Goal: Download file/media

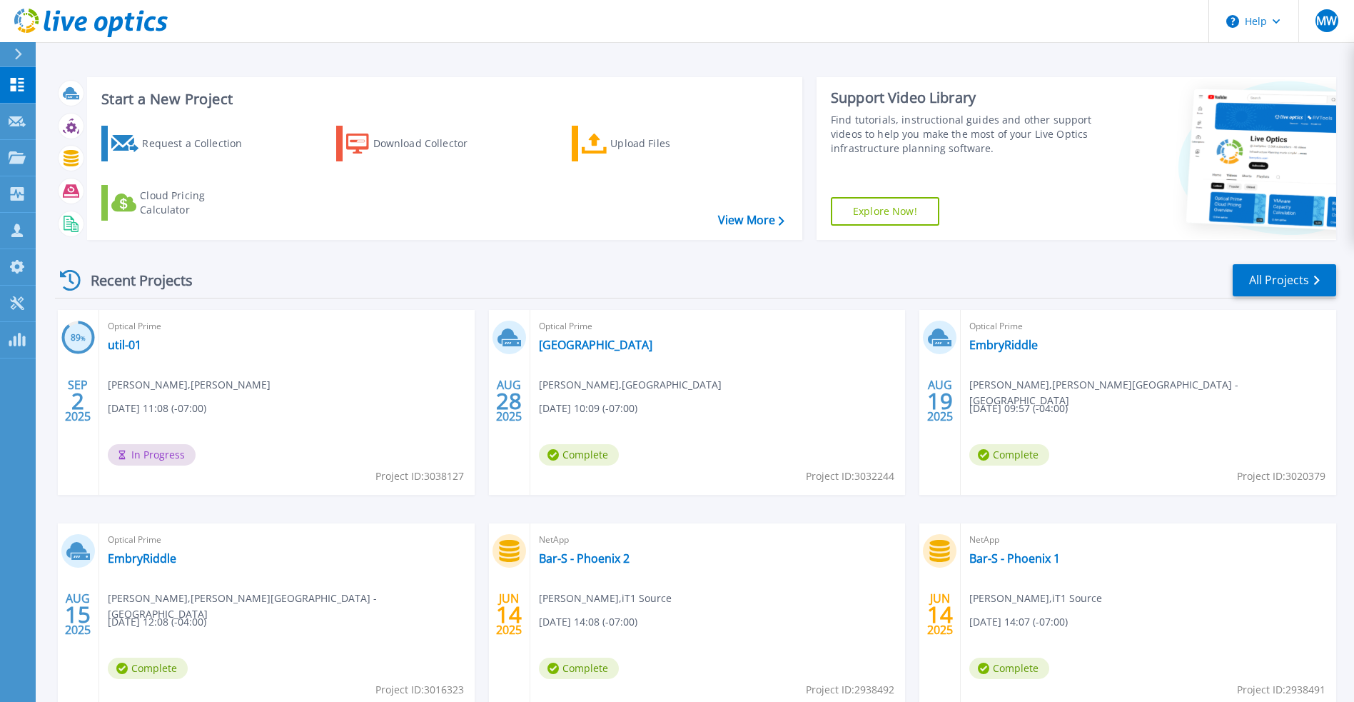
click at [709, 340] on div "Optical Prime Seattle Convention Center Tony Sheehan , Seattle Convention Cente…" at bounding box center [719, 402] width 376 height 185
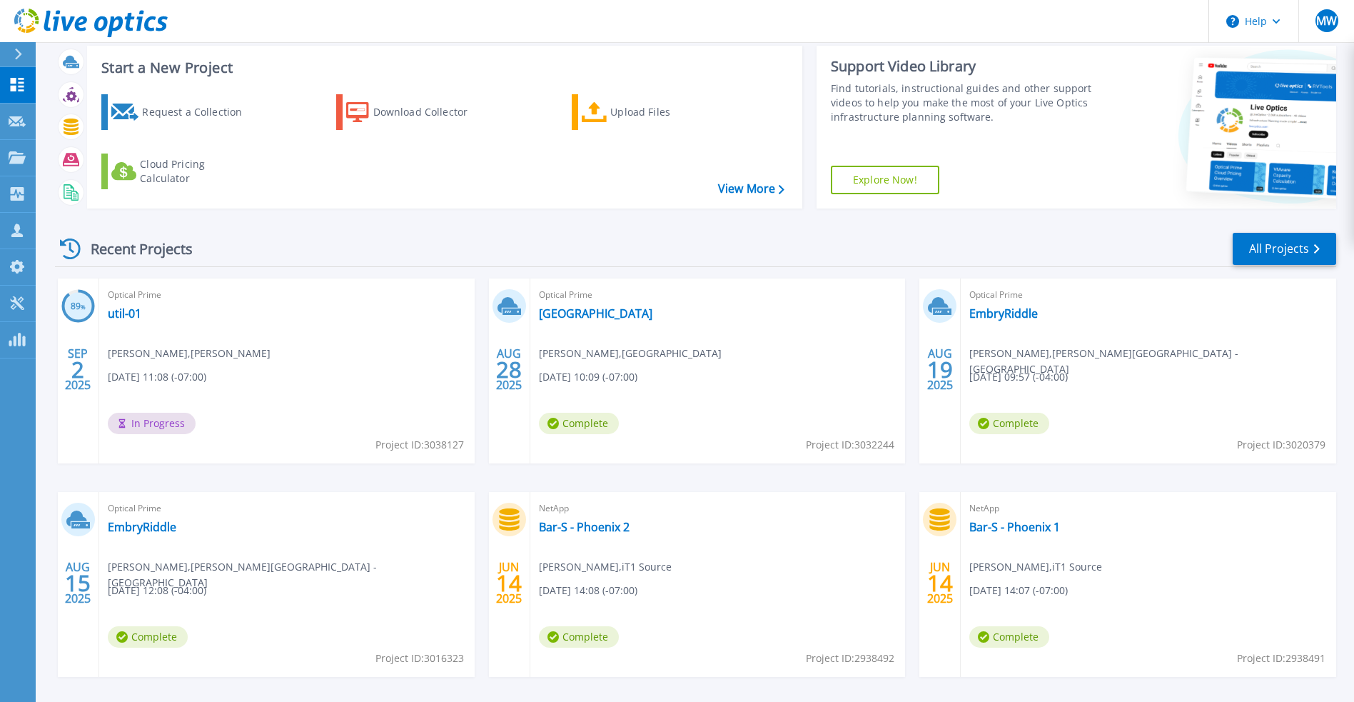
scroll to position [34, 0]
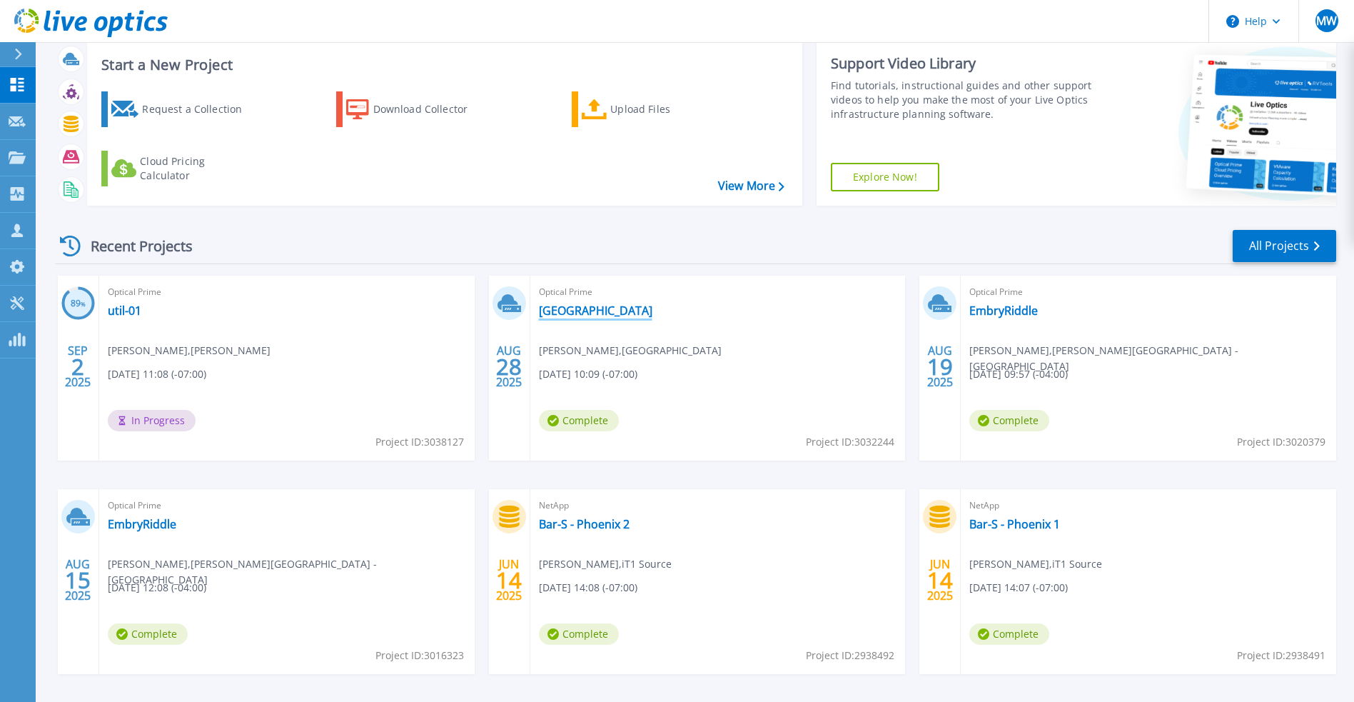
click at [650, 314] on link "[GEOGRAPHIC_DATA]" at bounding box center [596, 310] width 114 height 14
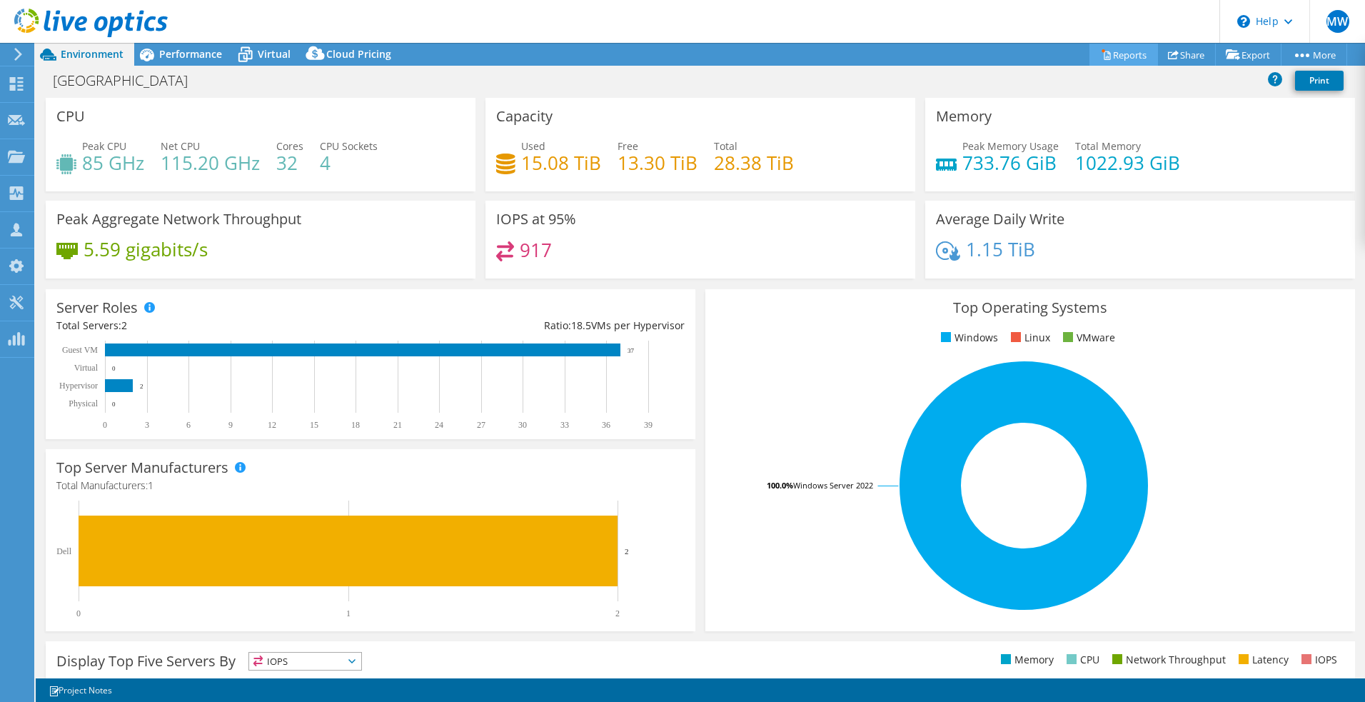
click at [1120, 59] on link "Reports" at bounding box center [1124, 55] width 69 height 22
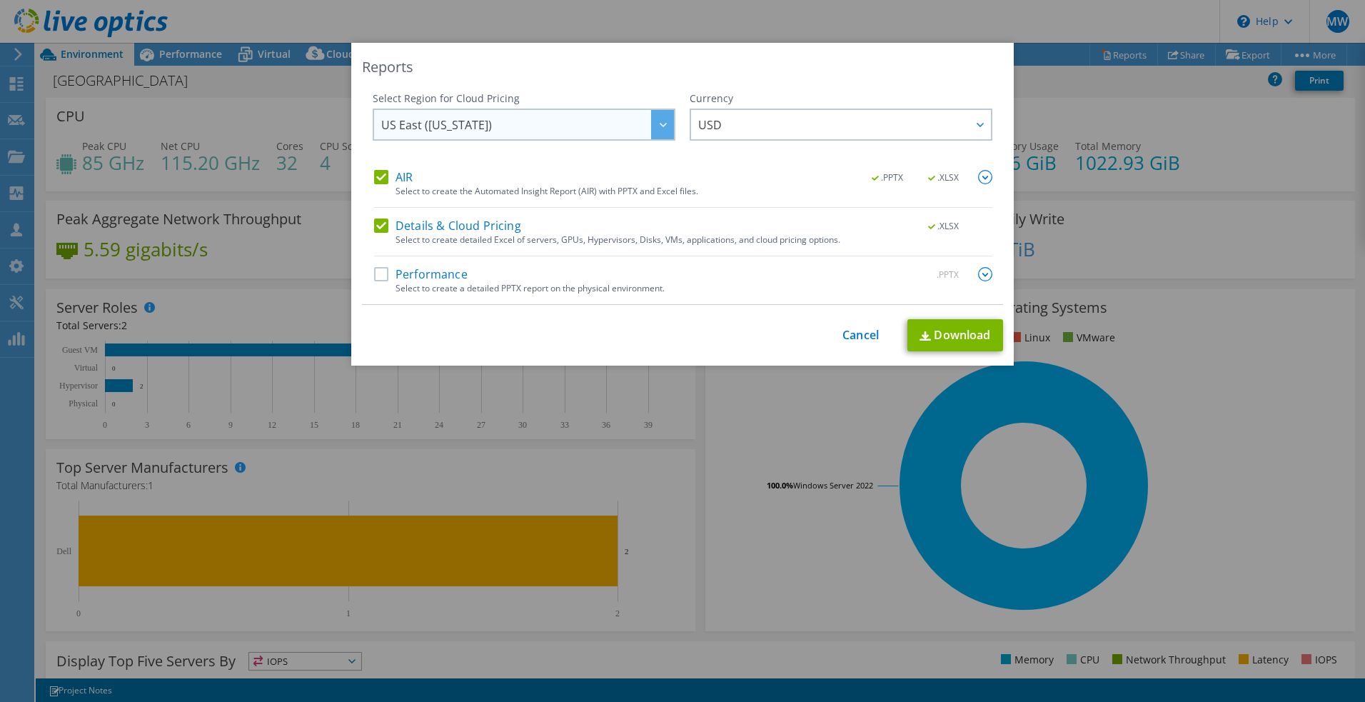
click at [665, 130] on div at bounding box center [662, 124] width 23 height 29
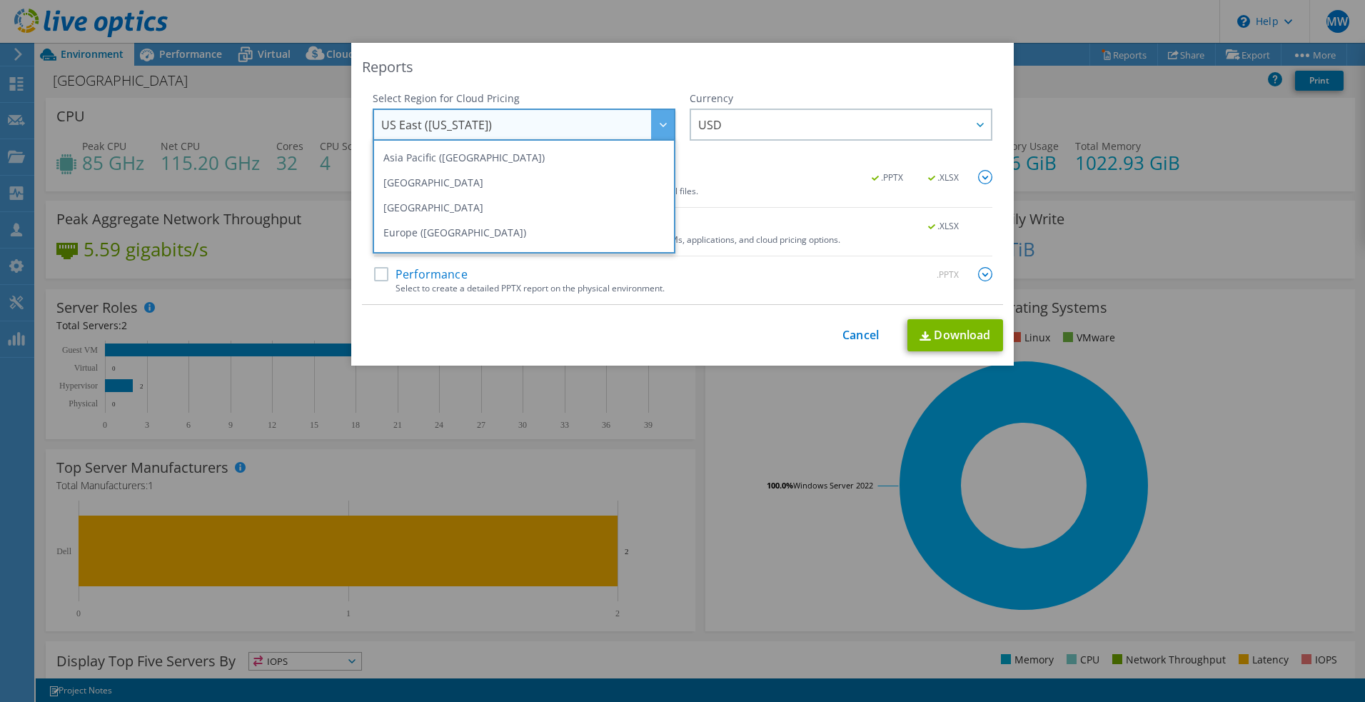
scroll to position [193, 0]
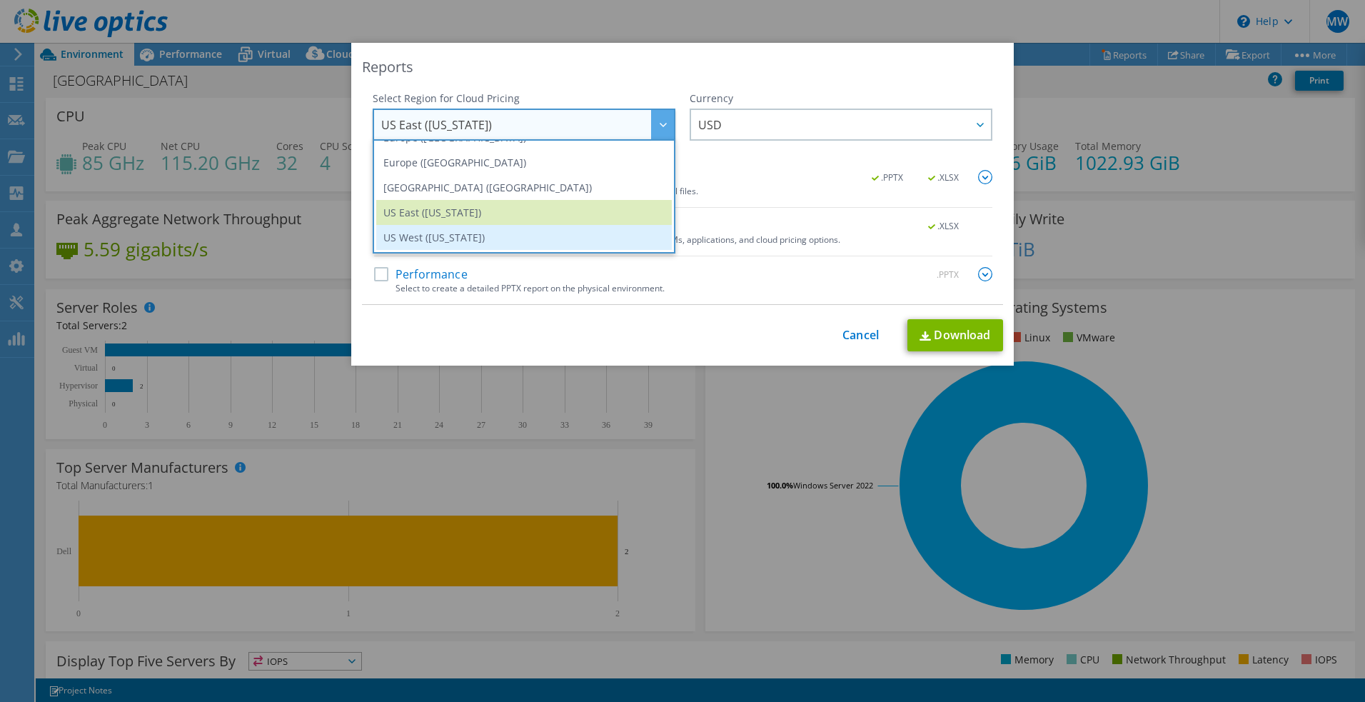
click at [480, 233] on li "US West ([US_STATE])" at bounding box center [524, 237] width 296 height 25
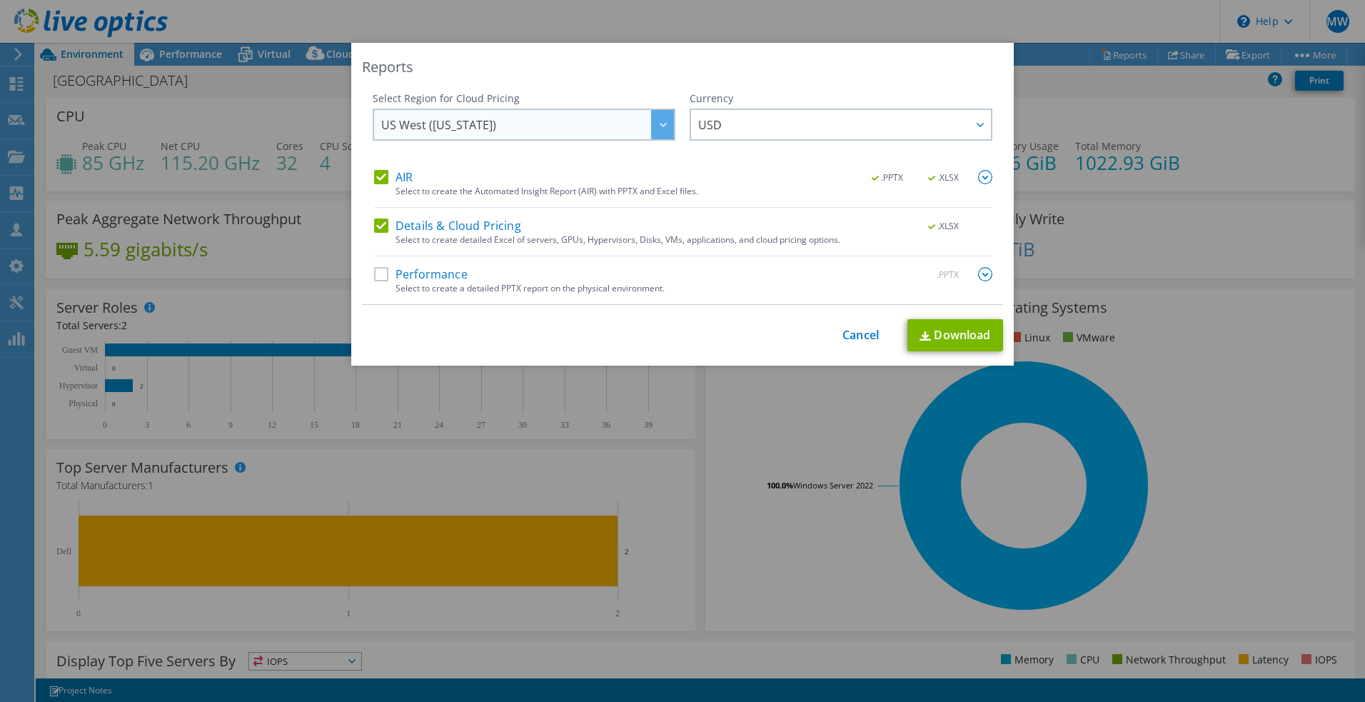
click at [504, 136] on span "US West ([US_STATE])" at bounding box center [527, 124] width 293 height 29
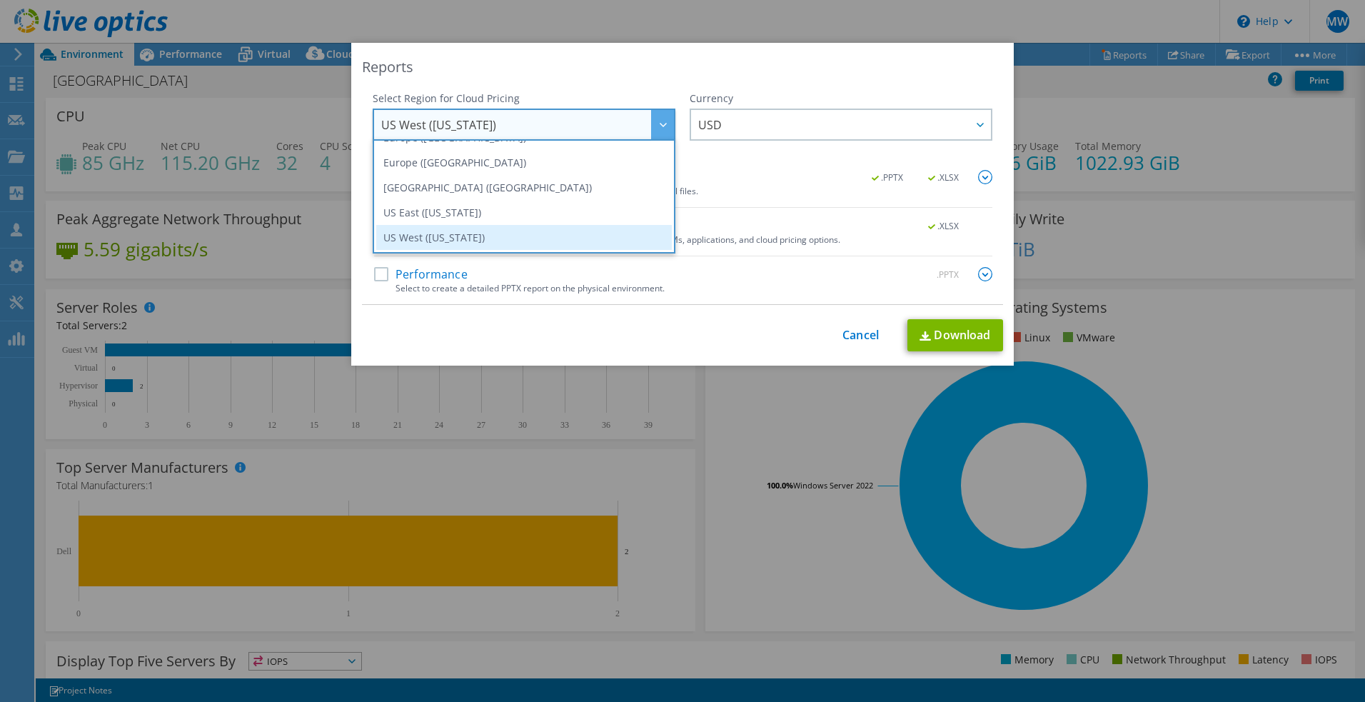
click at [476, 244] on li "US West ([US_STATE])" at bounding box center [524, 237] width 296 height 25
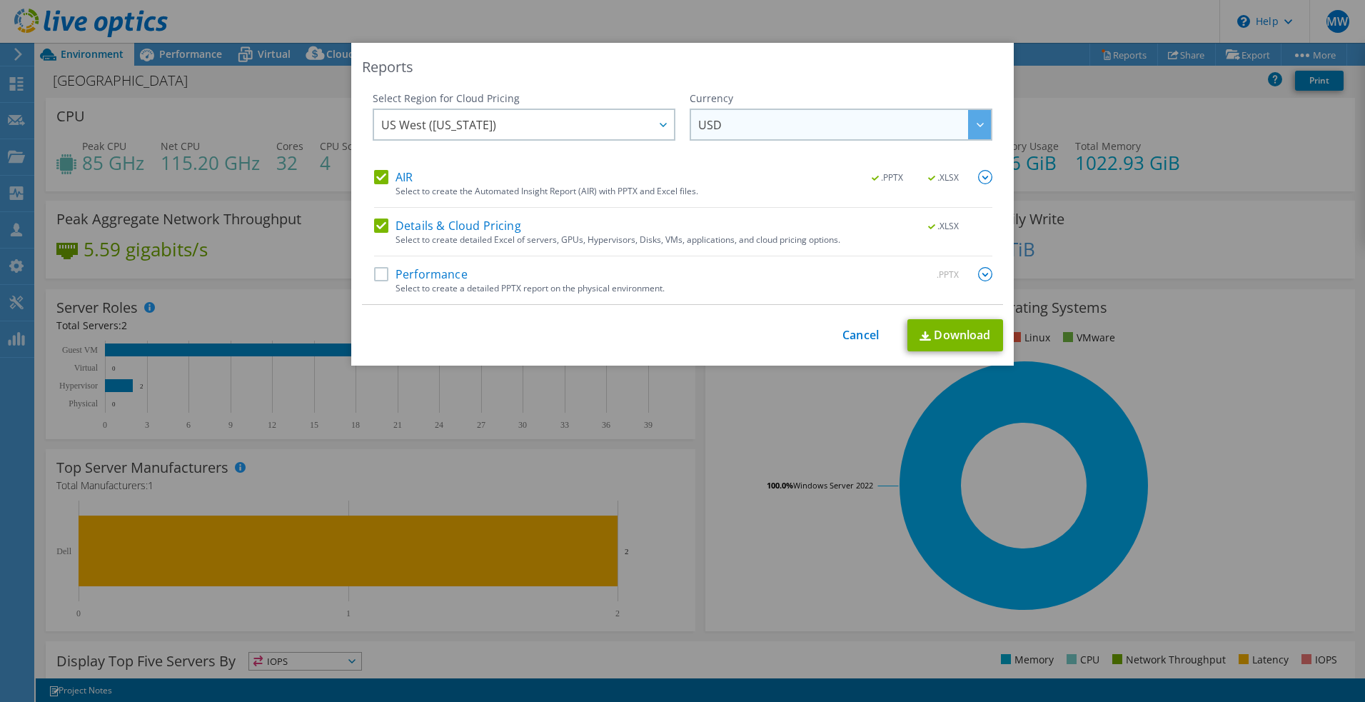
click at [787, 116] on span "USD" at bounding box center [844, 124] width 293 height 29
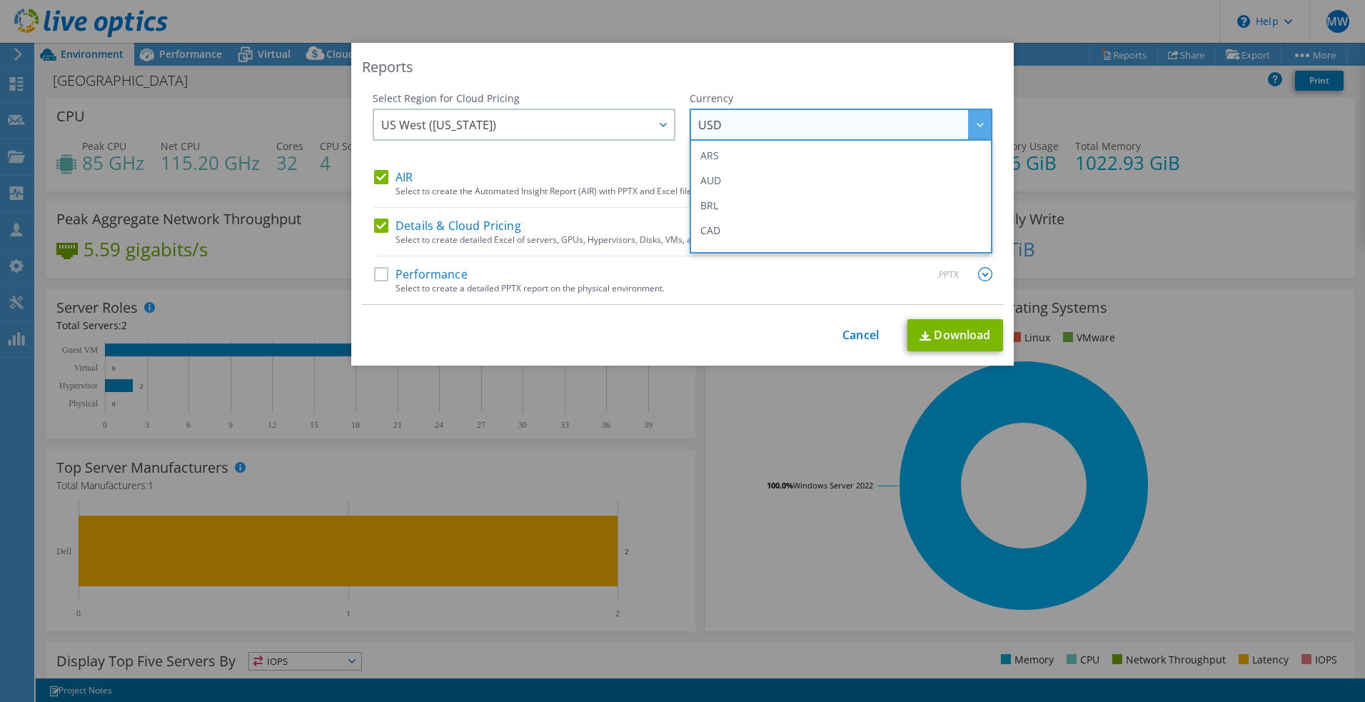
click at [787, 116] on span "USD" at bounding box center [844, 124] width 293 height 29
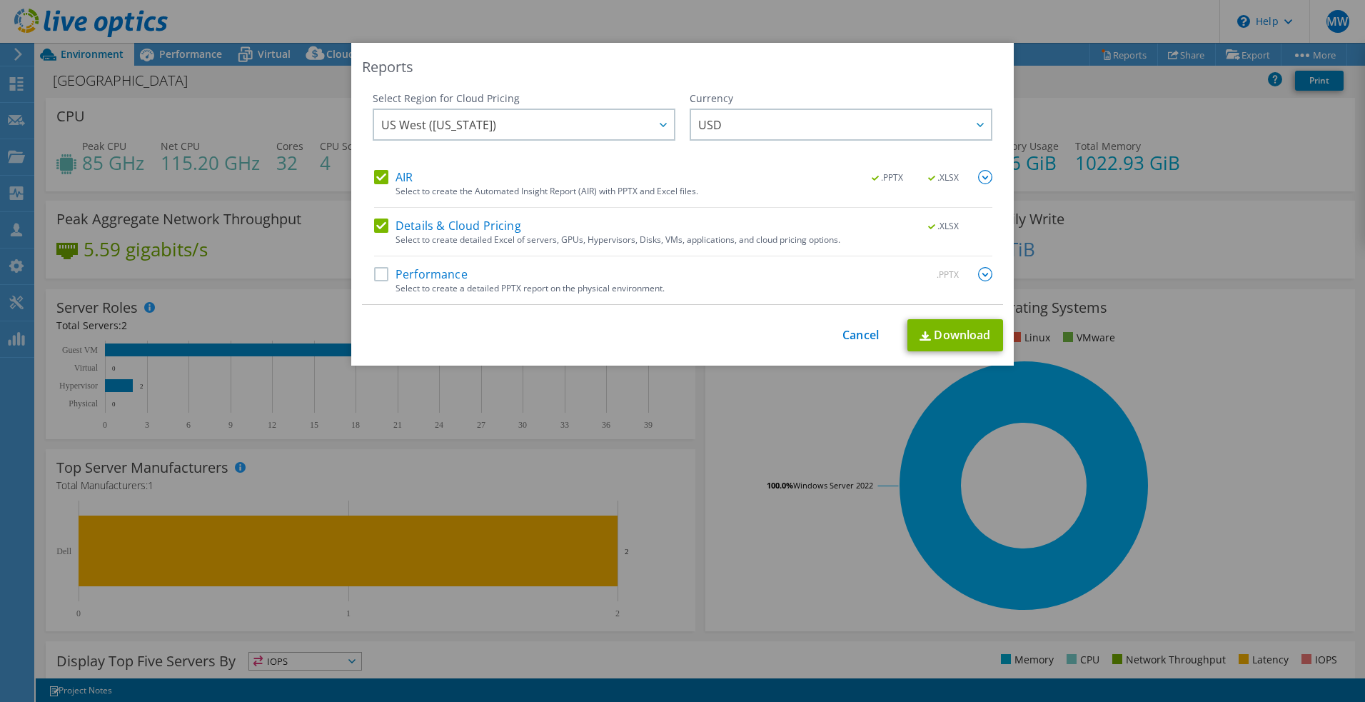
click at [451, 271] on label "Performance" at bounding box center [421, 274] width 94 height 14
click at [0, 0] on input "Performance" at bounding box center [0, 0] width 0 height 0
click at [939, 337] on link "Download" at bounding box center [956, 335] width 96 height 32
